Goal: Task Accomplishment & Management: Manage account settings

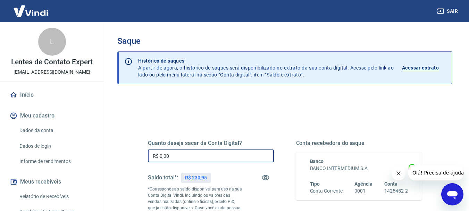
click at [158, 156] on input "R$ 0,00" at bounding box center [211, 155] width 126 height 13
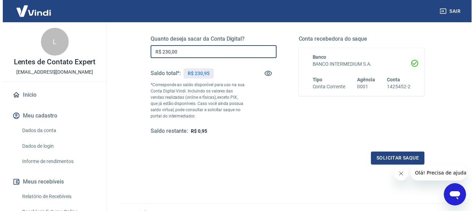
scroll to position [139, 0]
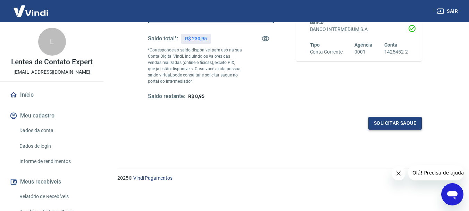
type input "R$ 230,00"
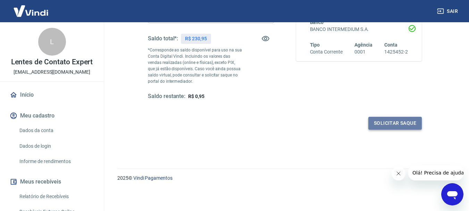
click at [387, 122] on button "Solicitar saque" at bounding box center [394, 123] width 53 height 13
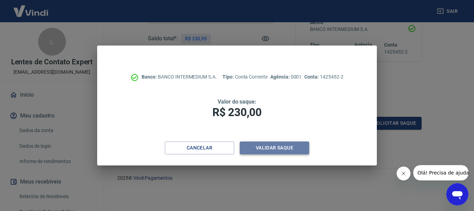
click at [277, 147] on button "Validar saque" at bounding box center [274, 147] width 69 height 13
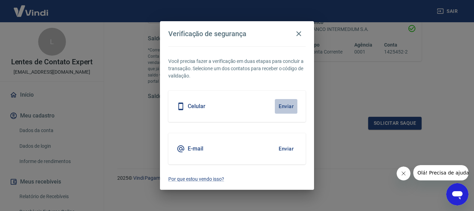
click at [280, 106] on button "Enviar" at bounding box center [286, 106] width 23 height 15
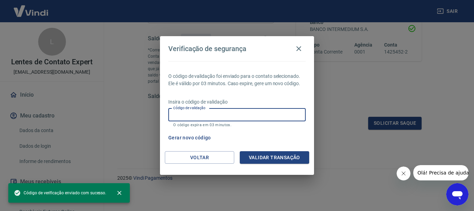
click at [240, 116] on input "Código de validação" at bounding box center [236, 114] width 137 height 13
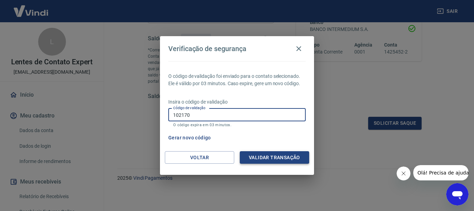
type input "102170"
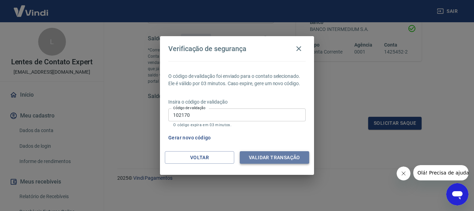
click at [275, 155] on button "Validar transação" at bounding box center [274, 157] width 69 height 13
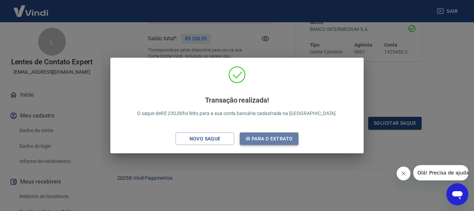
click at [262, 136] on button "Ir para o extrato" at bounding box center [269, 138] width 59 height 13
